Goal: Information Seeking & Learning: Learn about a topic

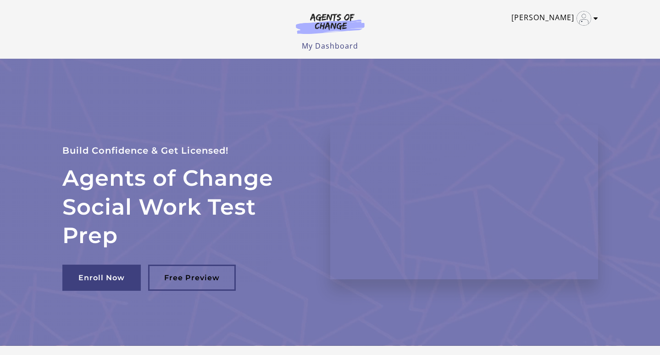
click at [595, 18] on icon "Toggle menu" at bounding box center [595, 18] width 5 height 7
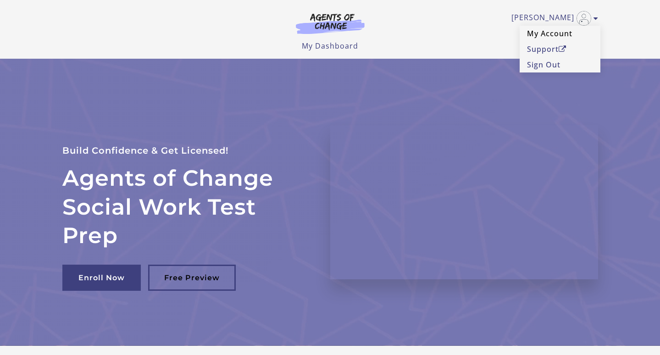
click at [551, 34] on link "My Account" at bounding box center [559, 34] width 81 height 16
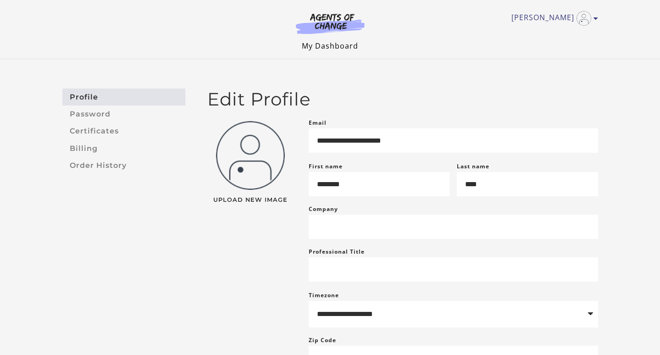
click at [319, 41] on link "My Dashboard" at bounding box center [330, 46] width 56 height 10
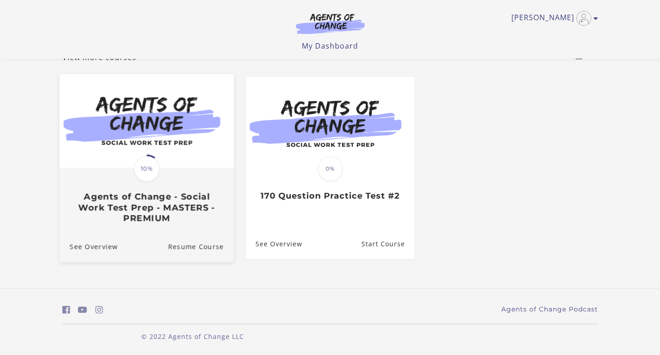
scroll to position [66, 0]
click at [155, 208] on h3 "Agents of Change - Social Work Test Prep - MASTERS - PREMIUM" at bounding box center [146, 207] width 154 height 32
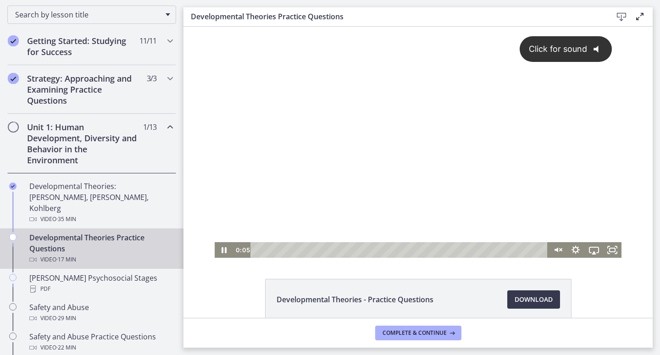
click at [335, 164] on div "Click for sound @keyframes VOLUME_SMALL_WAVE_FLASH { 0% { opacity: 0; } 33% { o…" at bounding box center [418, 134] width 406 height 215
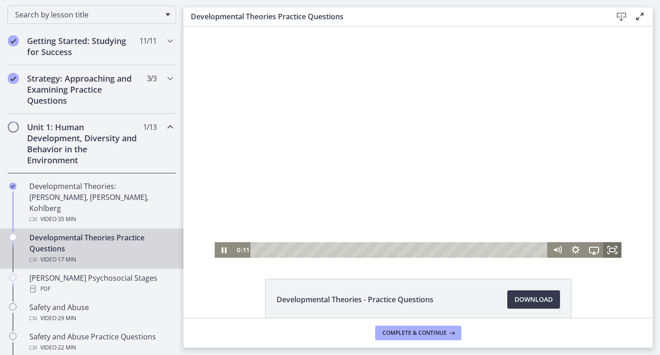
click at [613, 248] on icon "Fullscreen" at bounding box center [612, 250] width 18 height 16
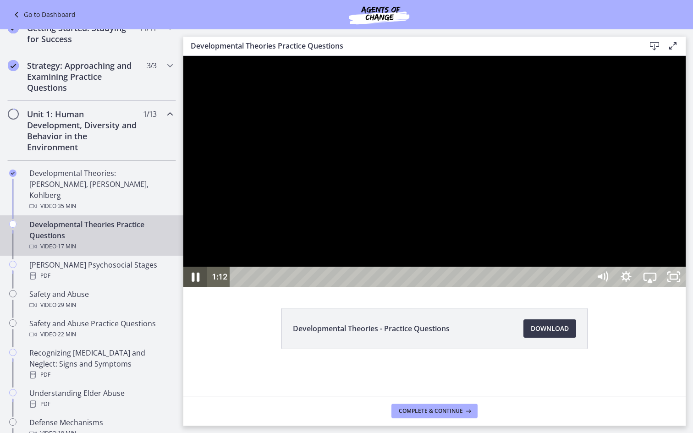
click at [193, 282] on icon "Pause" at bounding box center [196, 277] width 8 height 9
click at [196, 287] on icon "Play Video" at bounding box center [196, 277] width 24 height 20
click at [197, 281] on icon "Pause" at bounding box center [196, 277] width 6 height 8
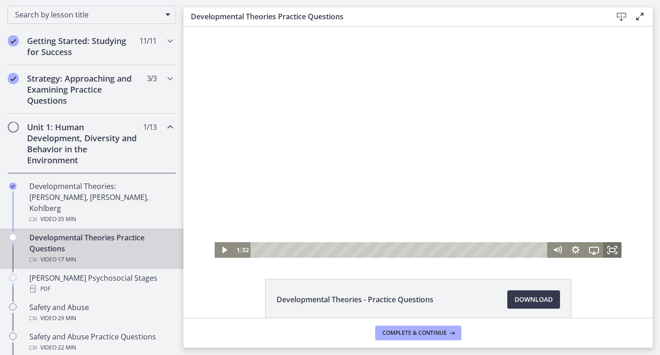
click at [612, 249] on icon "Fullscreen" at bounding box center [612, 250] width 18 height 16
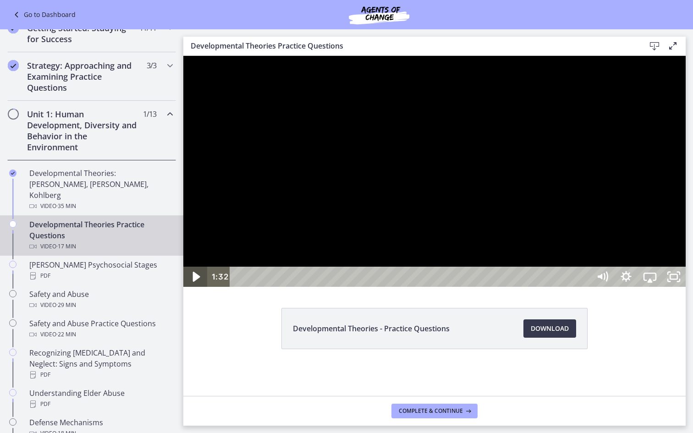
click at [194, 282] on icon "Play Video" at bounding box center [196, 277] width 7 height 10
click at [194, 282] on icon "Pause" at bounding box center [196, 277] width 8 height 9
click at [196, 287] on icon "Play Video" at bounding box center [196, 277] width 24 height 20
click at [193, 282] on icon "Pause" at bounding box center [196, 277] width 8 height 9
click at [191, 287] on icon "Play Video" at bounding box center [196, 277] width 24 height 20
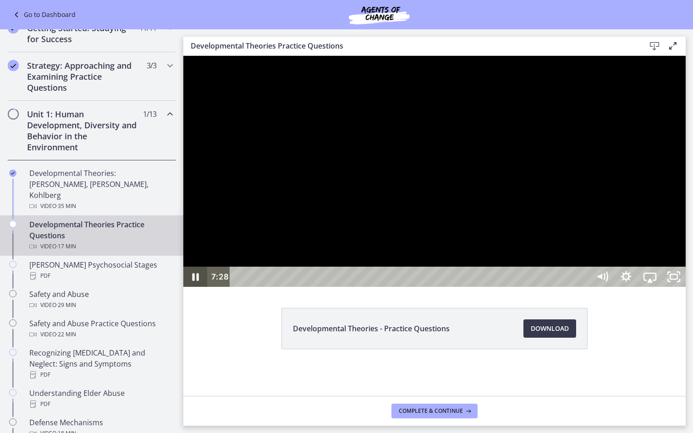
click at [194, 281] on icon "Pause" at bounding box center [196, 277] width 6 height 8
click at [194, 281] on icon "Play Video" at bounding box center [196, 277] width 6 height 8
click at [194, 281] on icon "Pause" at bounding box center [196, 277] width 6 height 8
click at [195, 282] on icon "Play Video" at bounding box center [196, 277] width 7 height 10
click at [197, 289] on icon "Pause" at bounding box center [195, 277] width 28 height 24
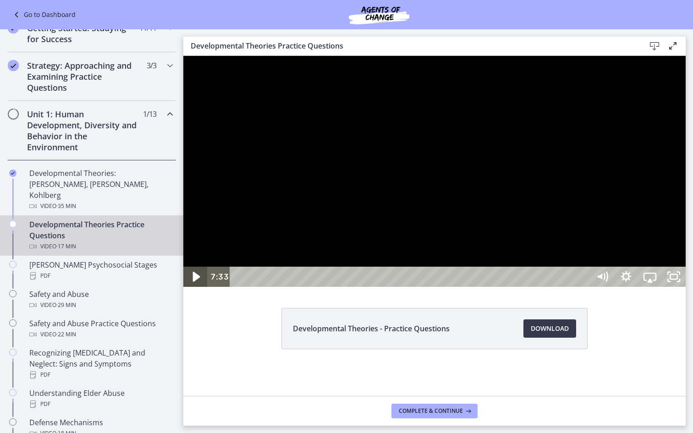
click at [197, 289] on icon "Play Video" at bounding box center [196, 277] width 28 height 24
click at [196, 287] on icon "Pause" at bounding box center [195, 277] width 24 height 20
click at [193, 289] on icon "Play Video" at bounding box center [196, 277] width 28 height 24
click at [192, 289] on icon "Pause" at bounding box center [195, 277] width 28 height 24
click at [199, 289] on icon "Play Video" at bounding box center [196, 277] width 28 height 24
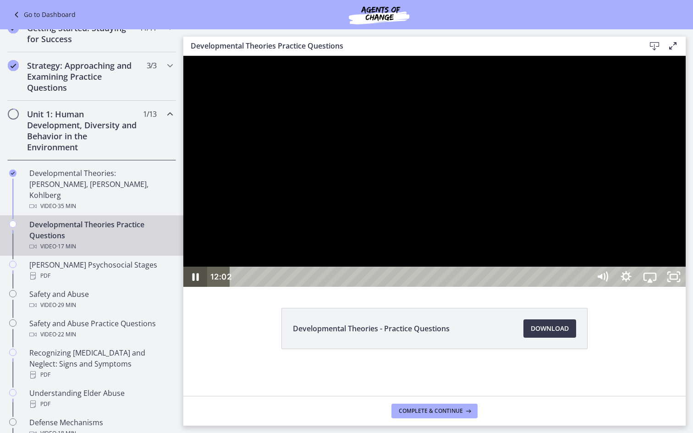
click at [192, 287] on icon "Pause" at bounding box center [195, 277] width 24 height 20
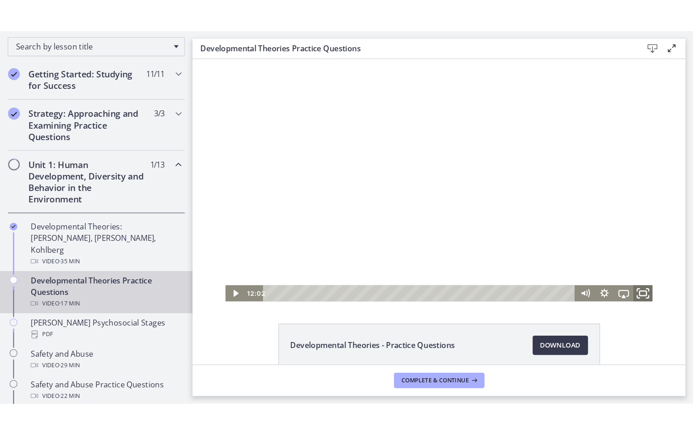
click at [621, 282] on icon "Fullscreen" at bounding box center [621, 282] width 22 height 19
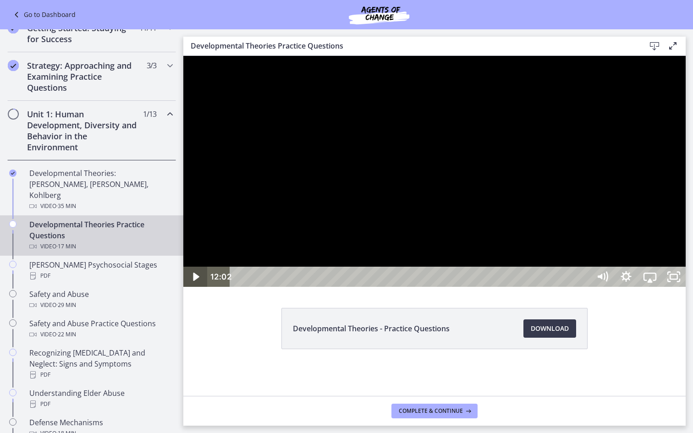
click at [193, 281] on icon "Play Video" at bounding box center [196, 277] width 6 height 8
click at [196, 287] on icon "Pause" at bounding box center [195, 277] width 24 height 20
click at [196, 282] on icon "Play Video" at bounding box center [196, 277] width 7 height 10
click at [195, 287] on icon "Pause" at bounding box center [195, 277] width 24 height 20
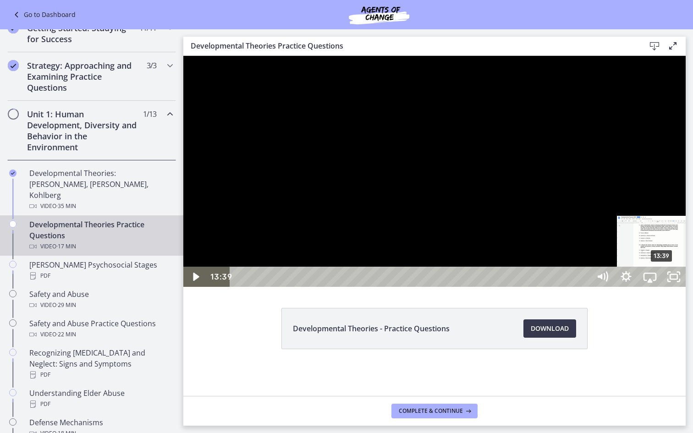
drag, startPoint x: 670, startPoint y: 479, endPoint x: 663, endPoint y: 479, distance: 6.9
click at [659, 281] on div "Playbar" at bounding box center [661, 277] width 7 height 7
click at [659, 281] on div "Playbar" at bounding box center [659, 277] width 7 height 7
click at [659, 281] on div "Playbar" at bounding box center [662, 277] width 7 height 7
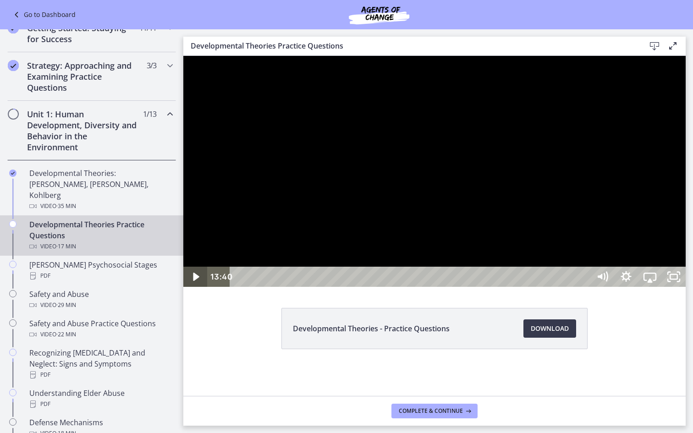
click at [197, 287] on icon "Play Video" at bounding box center [196, 277] width 24 height 20
click at [584, 287] on div "14:59" at bounding box center [412, 277] width 346 height 20
click at [584, 287] on div "15:37" at bounding box center [412, 277] width 346 height 20
click at [194, 281] on icon "Pause" at bounding box center [196, 277] width 6 height 8
click at [199, 287] on icon "Play Video" at bounding box center [196, 277] width 24 height 20
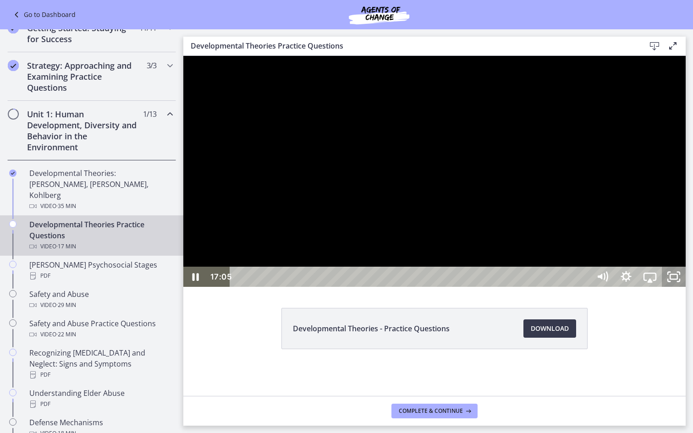
click at [659, 287] on icon "Unfullscreen" at bounding box center [674, 277] width 24 height 20
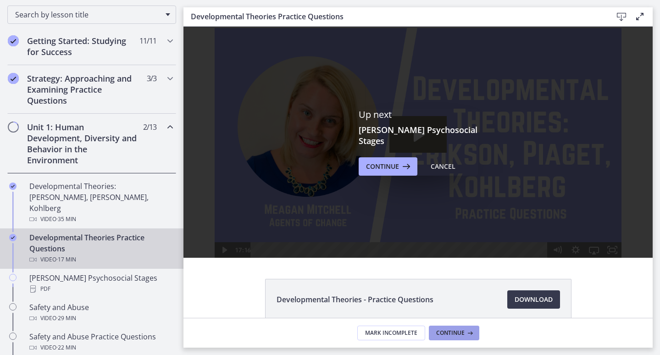
click at [457, 333] on span "Continue" at bounding box center [450, 332] width 28 height 7
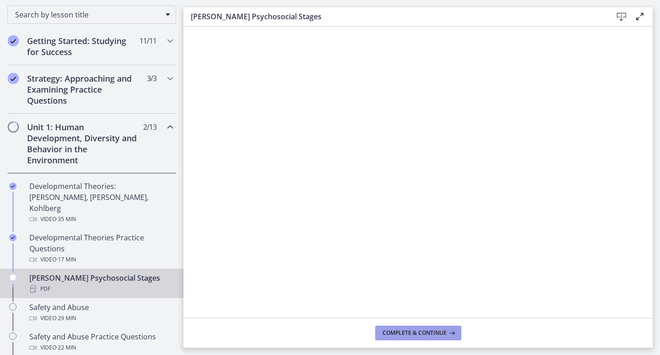
click at [405, 333] on span "Complete & continue" at bounding box center [414, 332] width 64 height 7
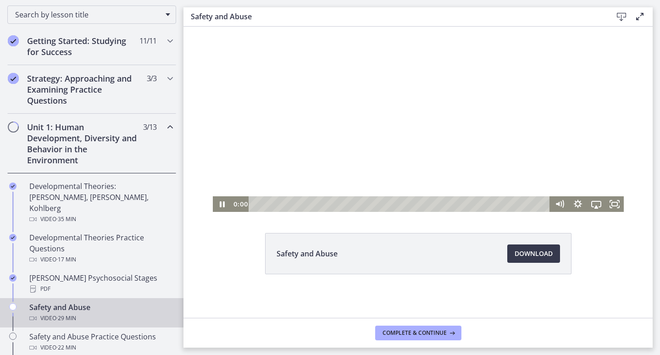
scroll to position [17, 0]
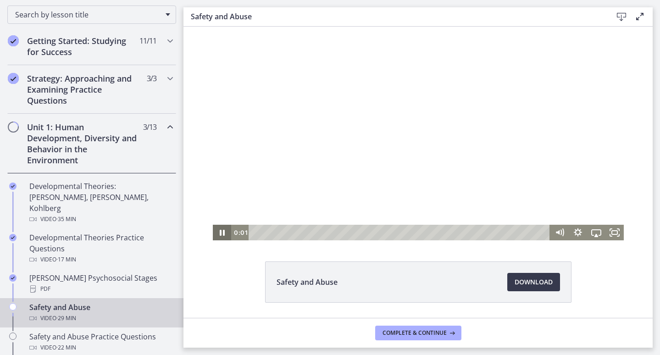
click at [222, 232] on icon "Pause" at bounding box center [221, 233] width 18 height 16
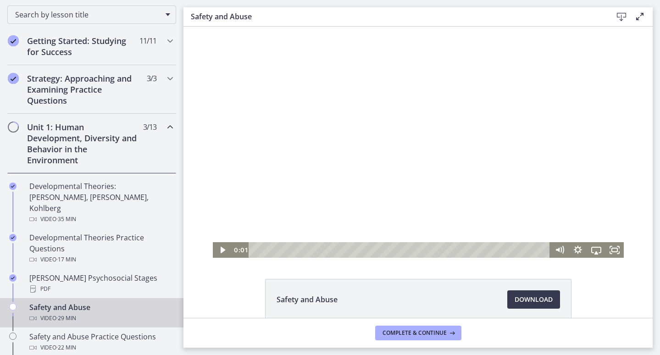
scroll to position [0, 0]
